Goal: Transaction & Acquisition: Purchase product/service

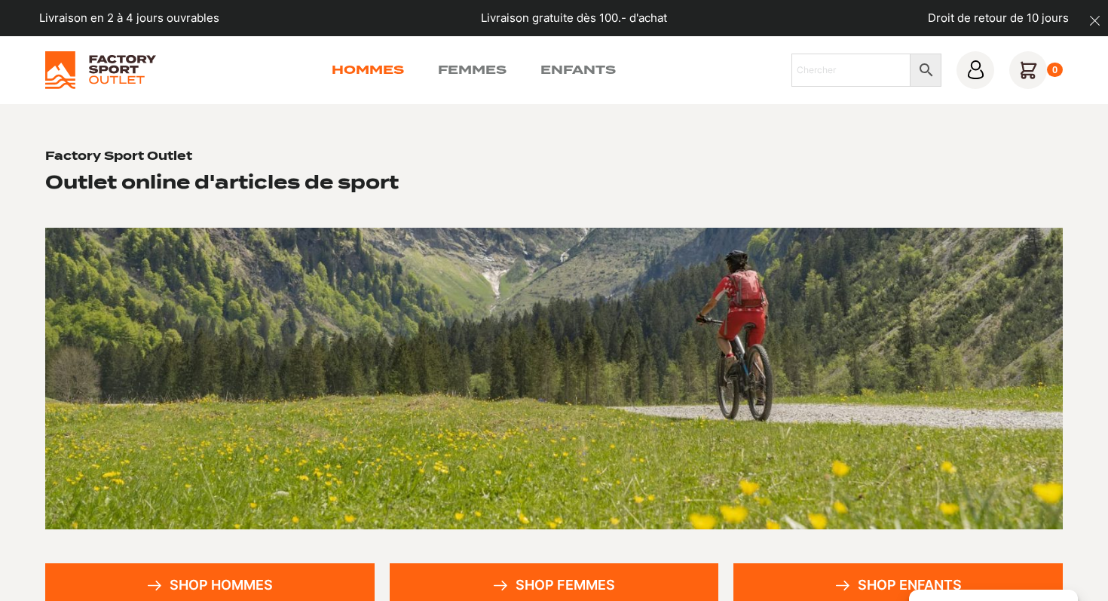
click at [366, 69] on link "Hommes" at bounding box center [368, 70] width 72 height 18
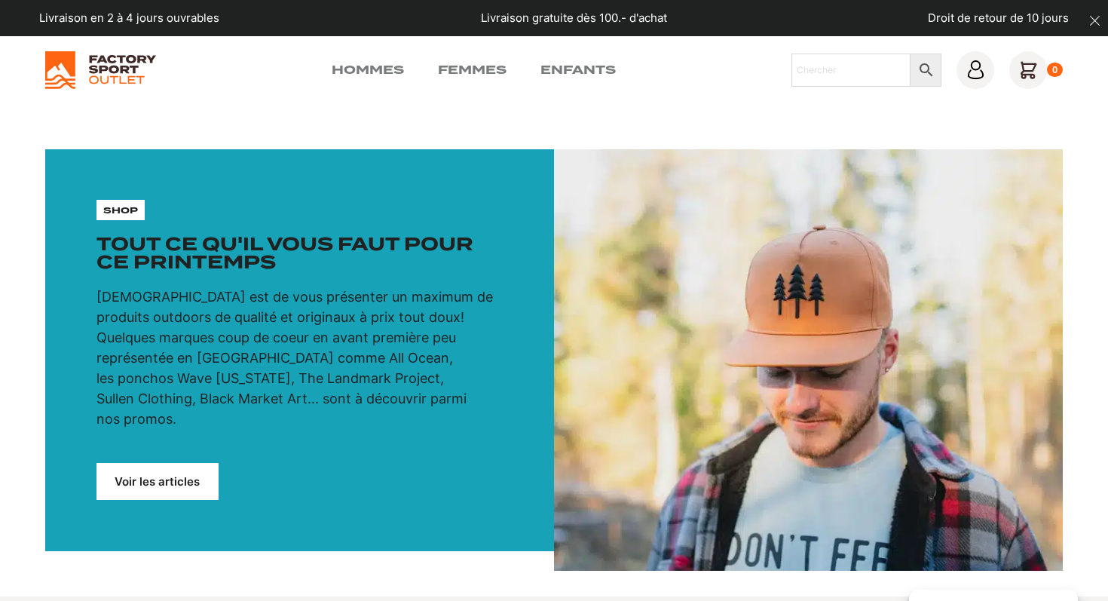
click at [142, 463] on link "Voir les articles" at bounding box center [157, 481] width 122 height 37
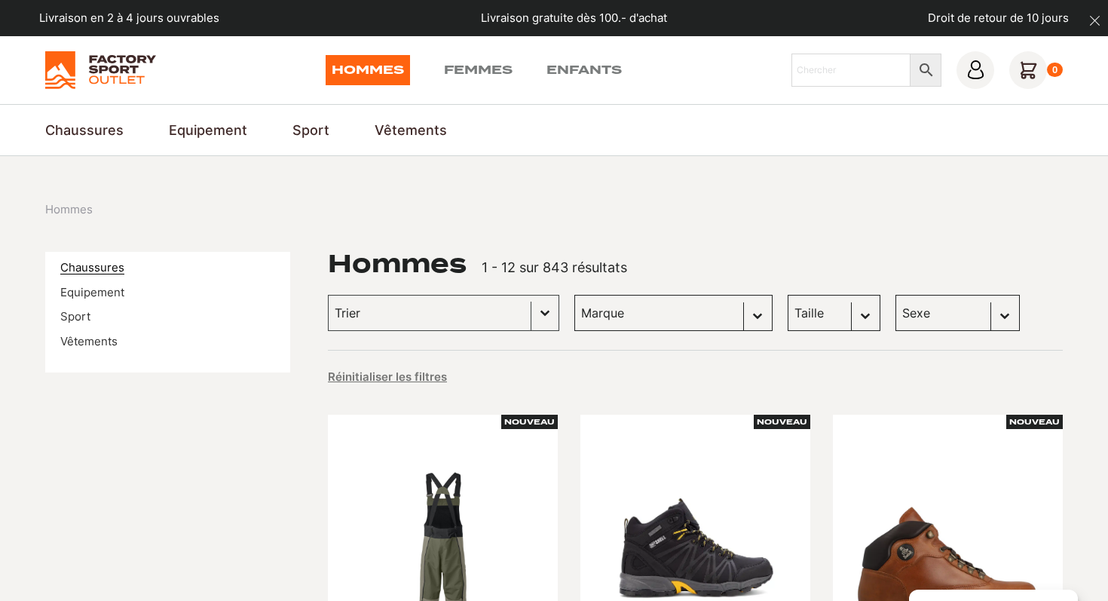
click at [98, 268] on link "Chaussures" at bounding box center [92, 267] width 64 height 14
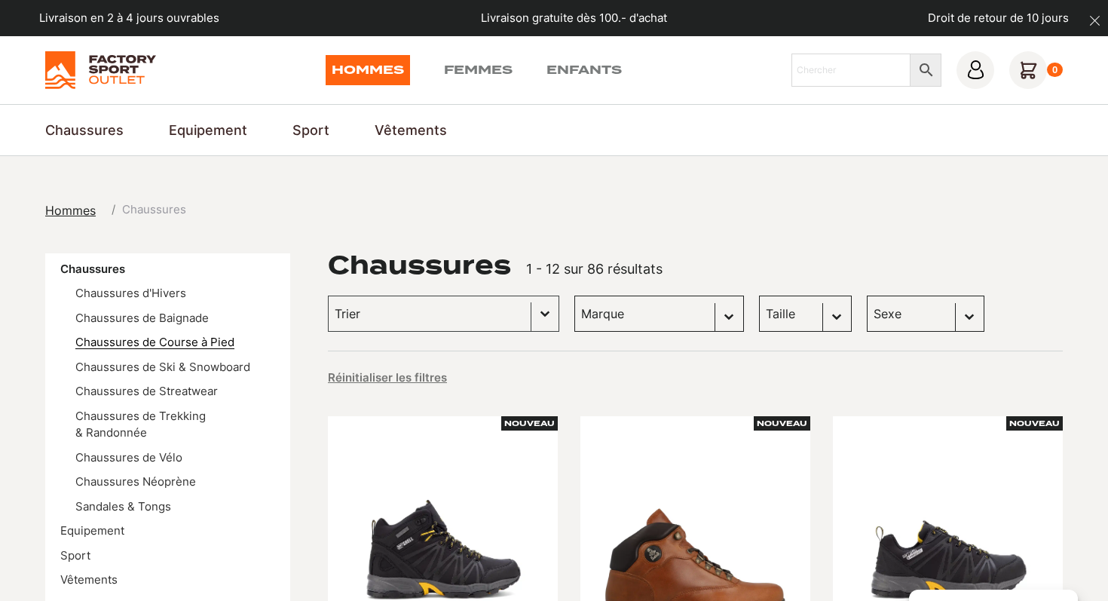
click at [145, 341] on link "Chaussures de Course à Pied" at bounding box center [154, 342] width 159 height 14
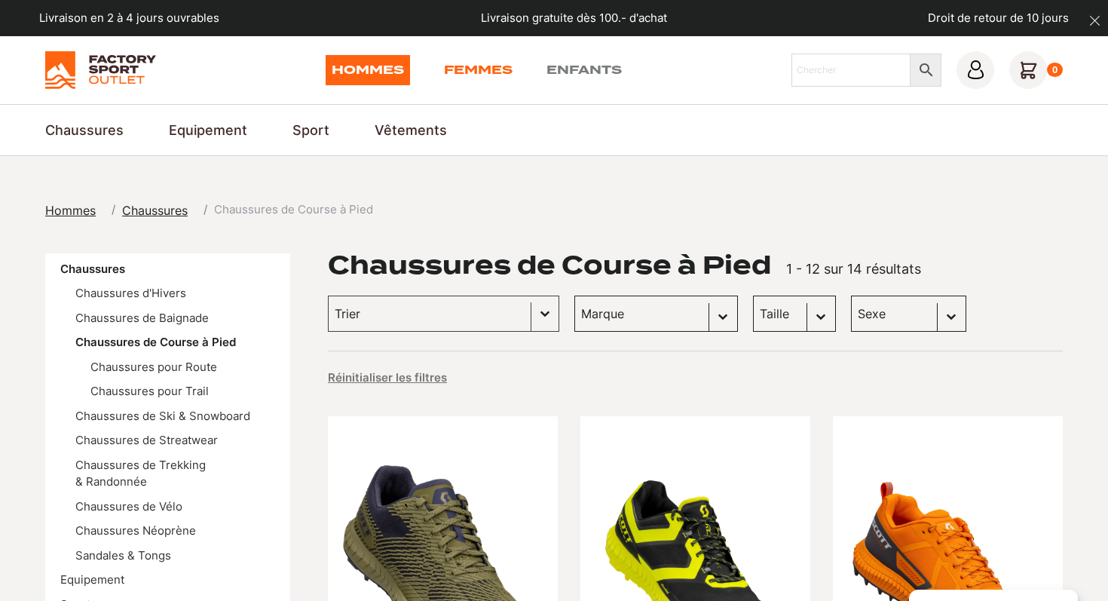
click at [506, 62] on link "Femmes" at bounding box center [478, 70] width 69 height 30
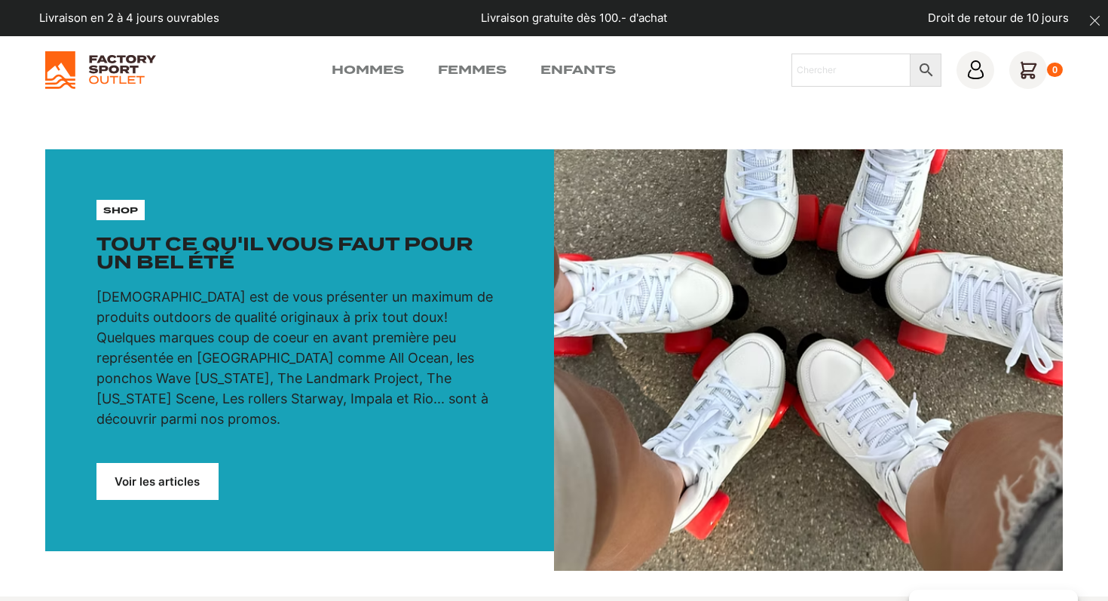
click at [127, 464] on link "Voir les articles" at bounding box center [157, 481] width 122 height 37
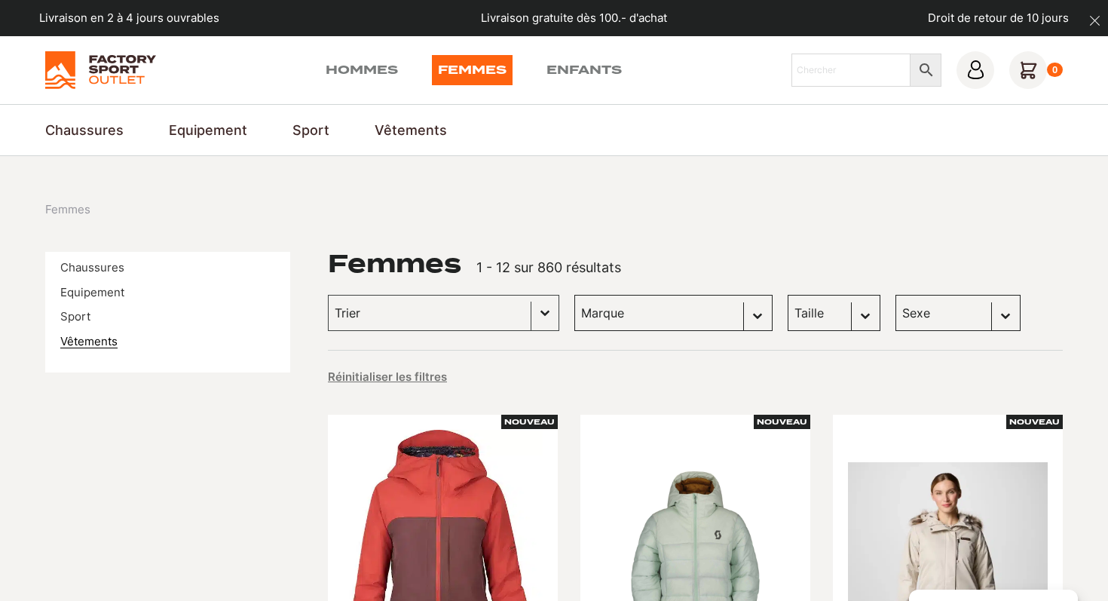
click at [88, 345] on link "Vêtements" at bounding box center [88, 341] width 57 height 14
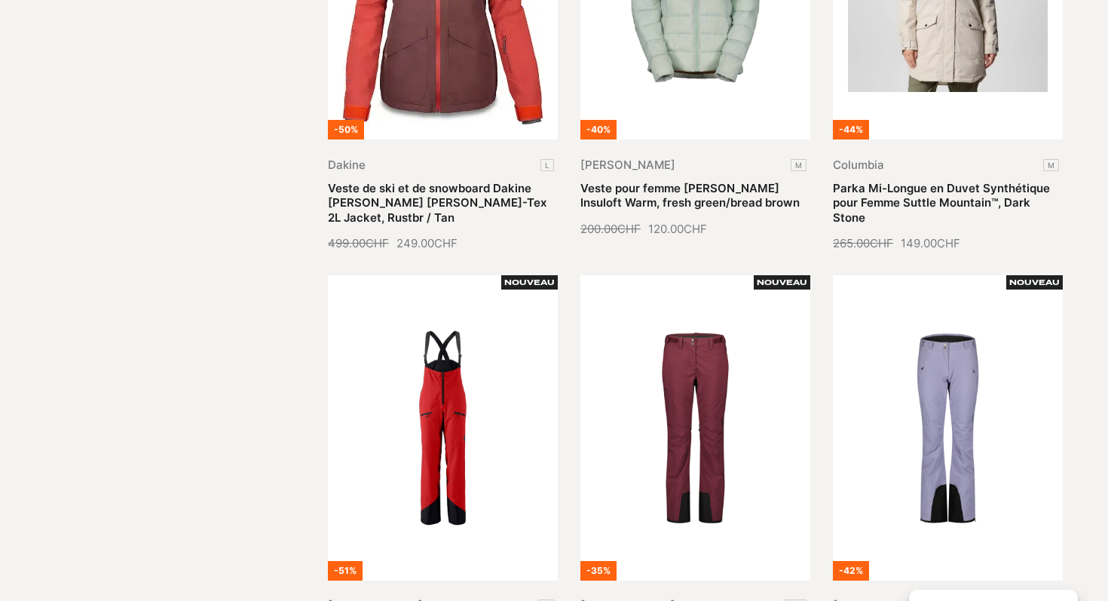
scroll to position [717, 0]
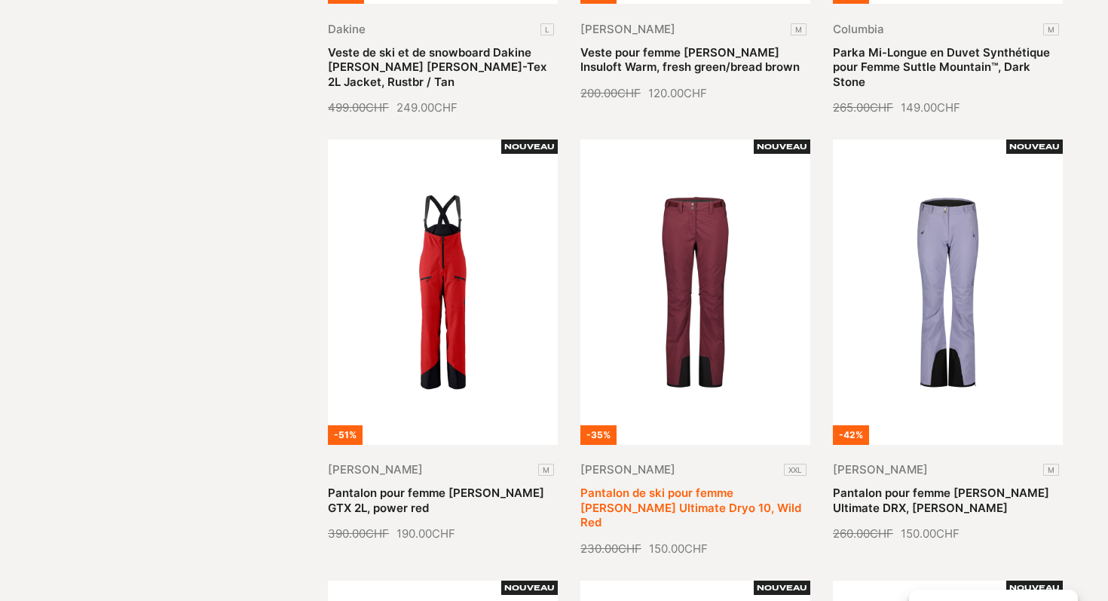
click at [665, 485] on link "Pantalon de ski pour femme [PERSON_NAME] Ultimate Dryo 10, Wild Red" at bounding box center [690, 507] width 221 height 44
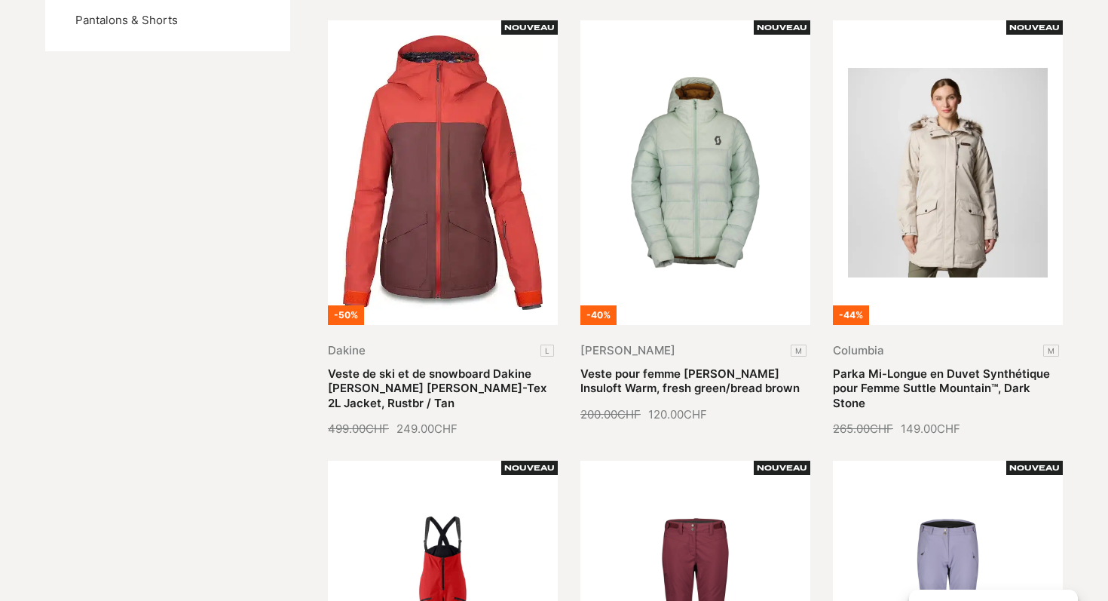
scroll to position [0, 0]
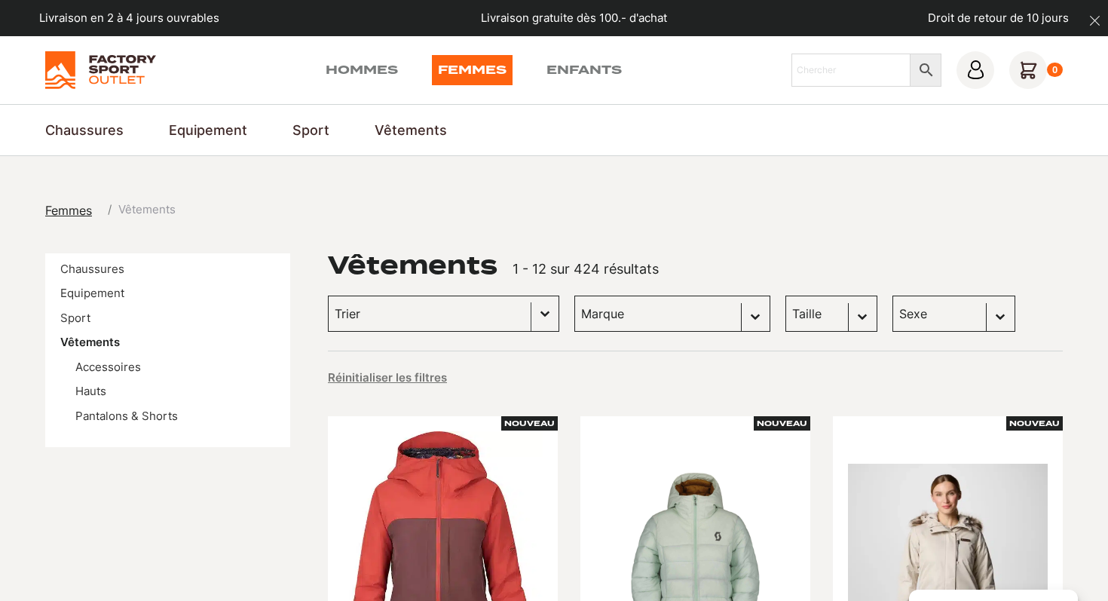
click at [460, 310] on input "Trier le contenu" at bounding box center [430, 314] width 190 height 20
